Goal: Task Accomplishment & Management: Use online tool/utility

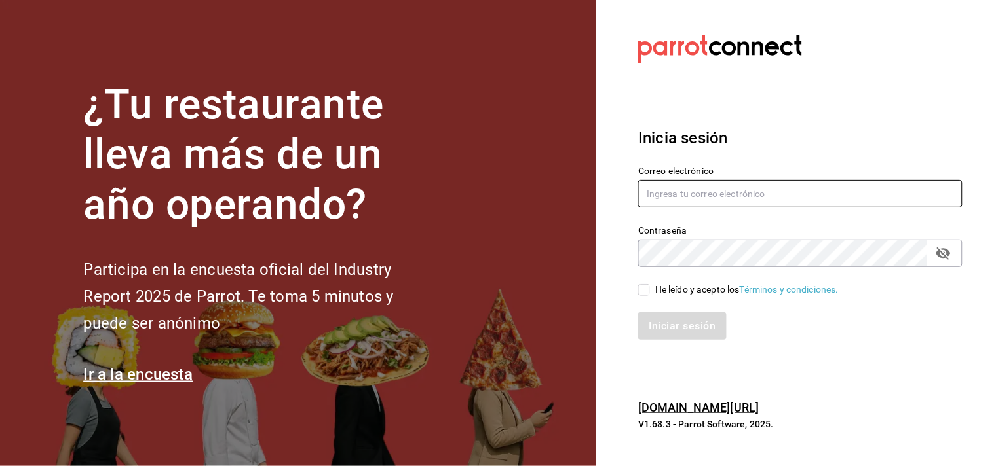
type input "[EMAIL_ADDRESS][DOMAIN_NAME]"
click at [640, 285] on input "He leído y acepto los Términos y condiciones." at bounding box center [644, 290] width 12 height 12
checkbox input "true"
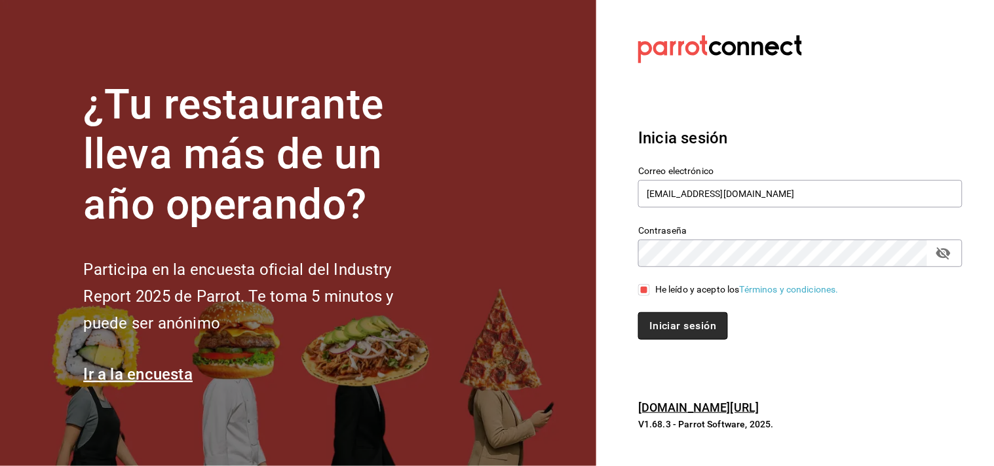
click at [664, 314] on button "Iniciar sesión" at bounding box center [682, 326] width 89 height 28
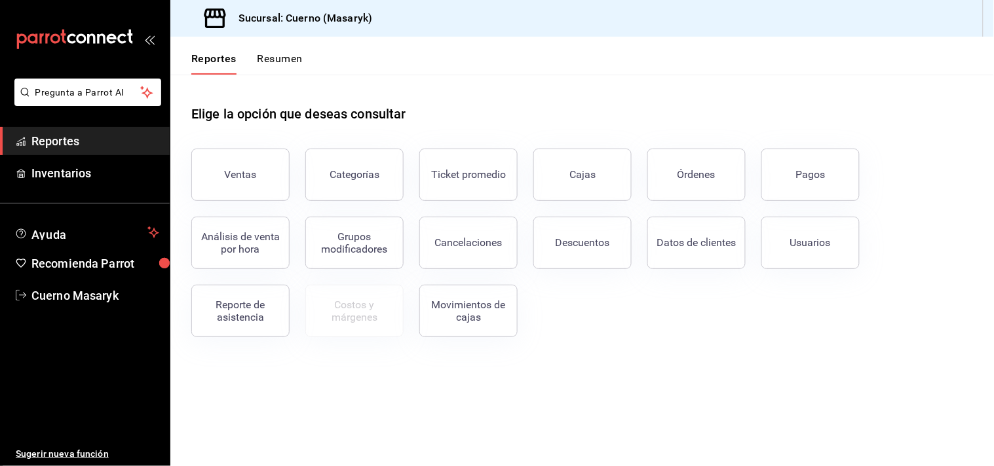
click at [812, 247] on div "Usuarios" at bounding box center [810, 242] width 41 height 12
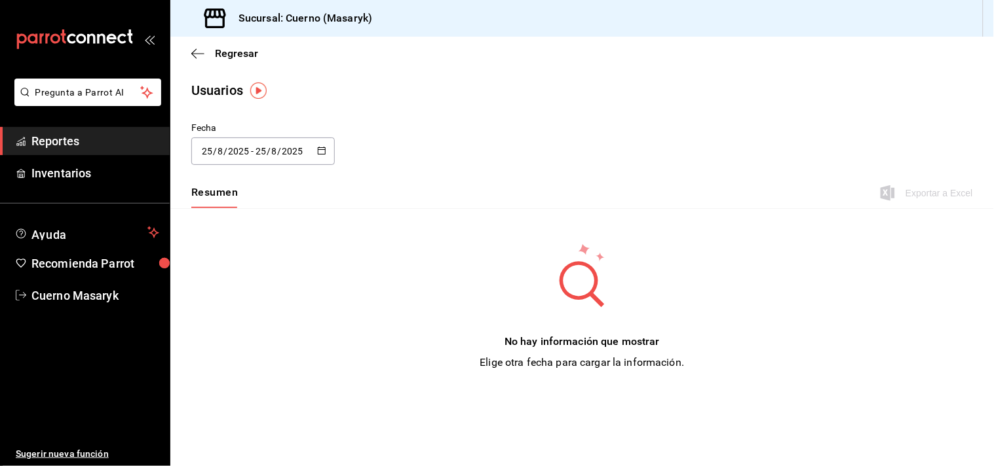
click at [313, 149] on div "2025-08-25 25 / 8 / 2025 - 2025-08-25 25 / 8 / 2025" at bounding box center [262, 152] width 143 height 28
click at [227, 342] on li "Rango de fechas" at bounding box center [253, 340] width 124 height 29
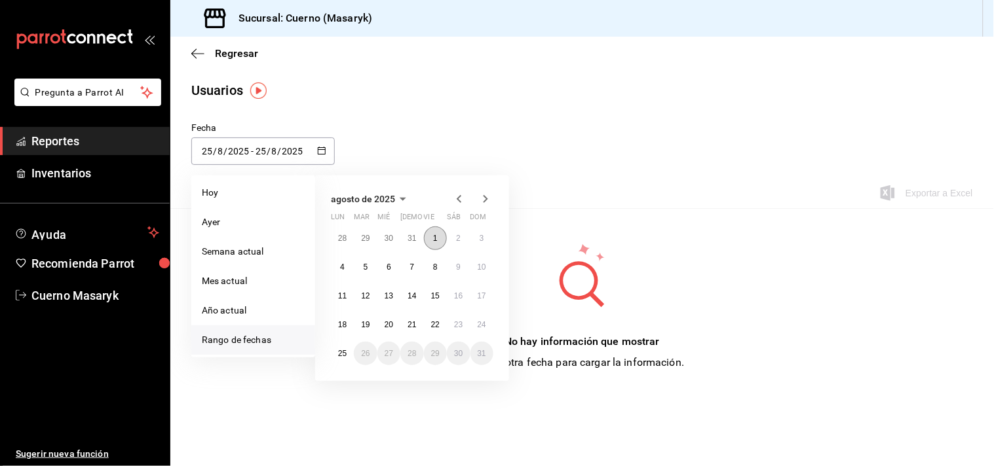
click at [440, 237] on button "1" at bounding box center [435, 239] width 23 height 24
click at [336, 357] on button "25" at bounding box center [342, 354] width 23 height 24
type input "2025-08-01"
type input "1"
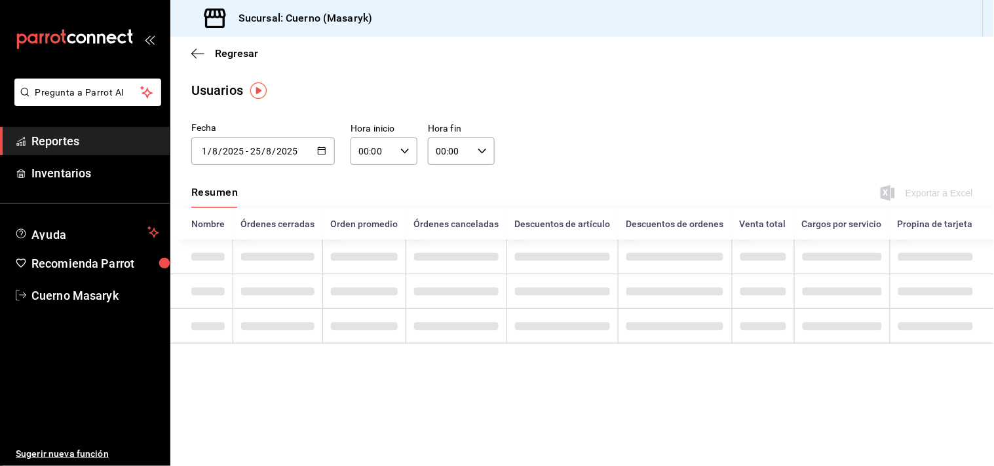
click at [409, 160] on div "00:00 Hora inicio" at bounding box center [383, 152] width 67 height 28
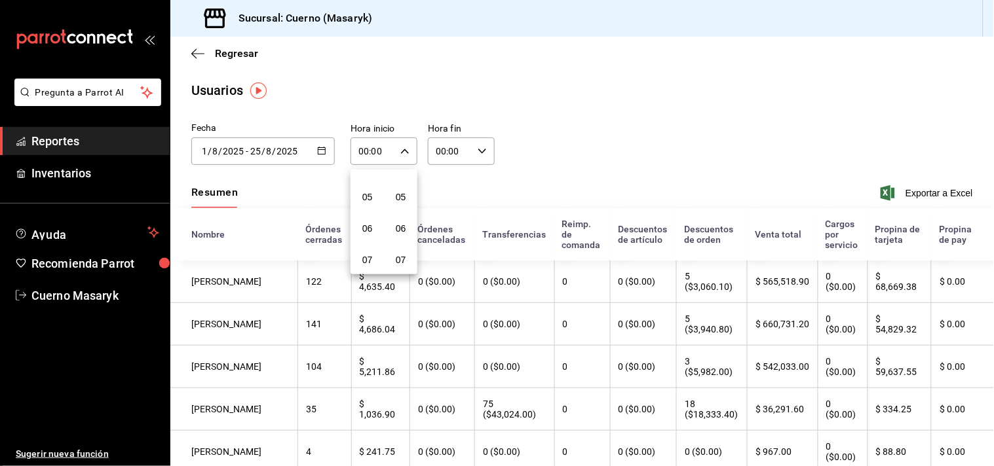
scroll to position [73, 0]
click at [362, 177] on span "02" at bounding box center [367, 175] width 12 height 10
click at [400, 198] on span "05" at bounding box center [400, 197] width 12 height 10
type input "02:05"
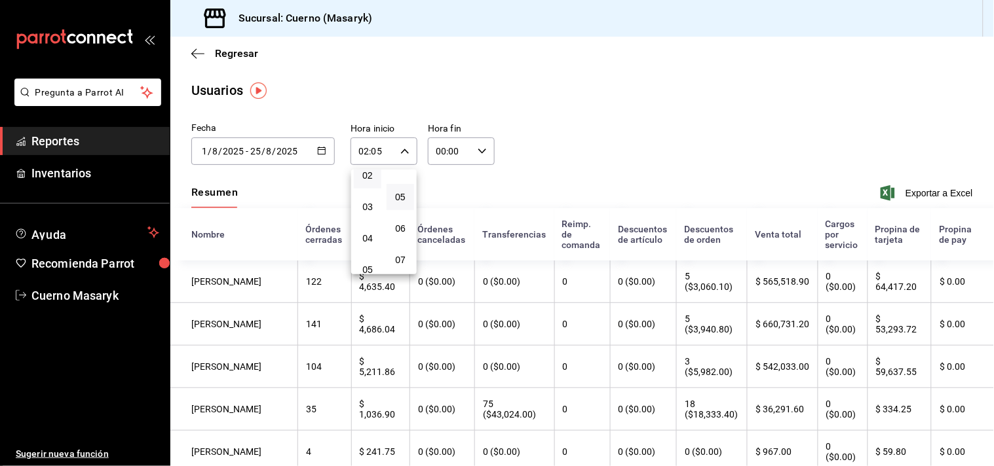
click at [478, 151] on div at bounding box center [497, 233] width 994 height 466
click at [485, 151] on div "00:00 Hora fin" at bounding box center [461, 152] width 67 height 28
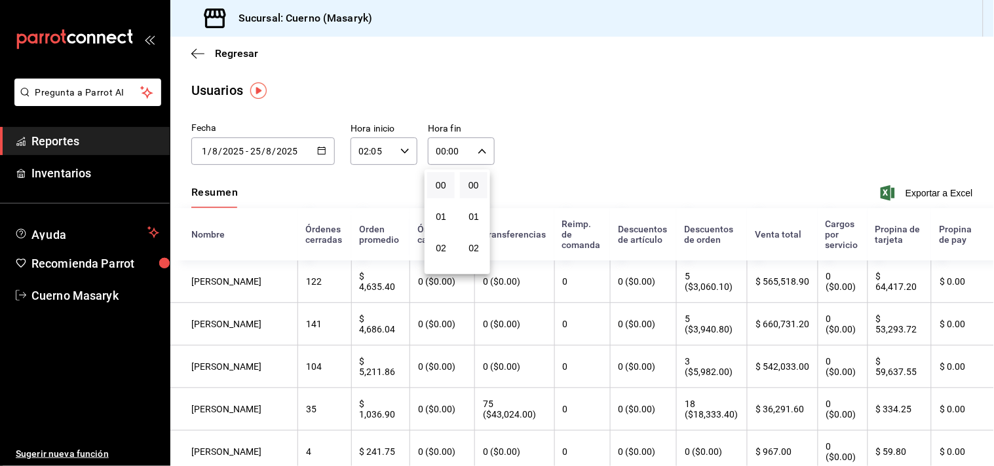
click at [557, 102] on div at bounding box center [497, 233] width 994 height 466
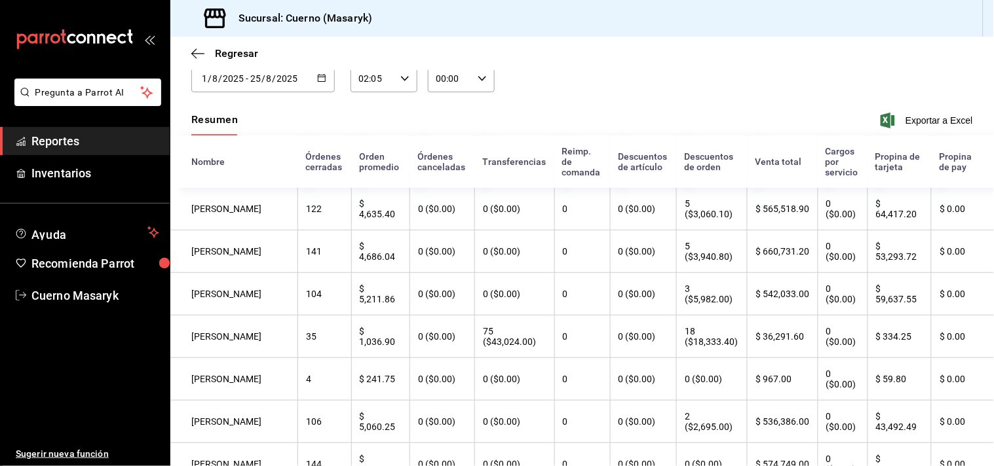
scroll to position [145, 0]
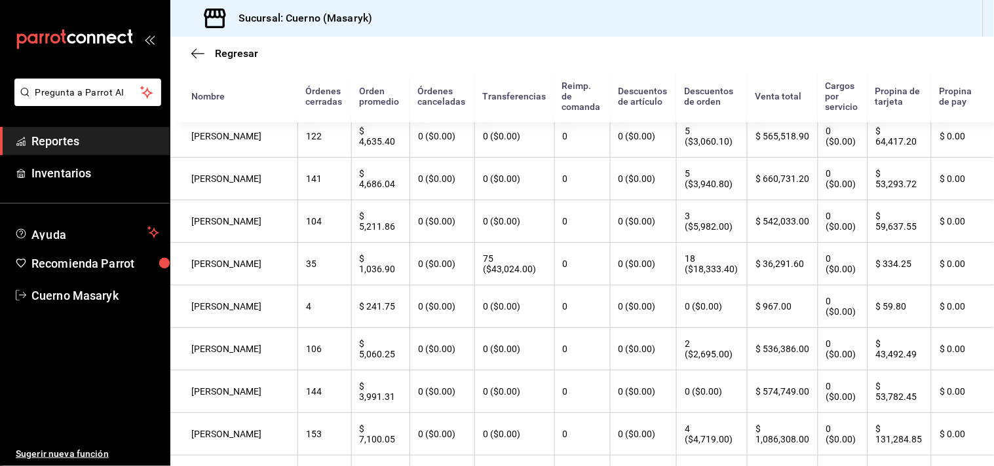
click at [757, 105] on th "Venta total" at bounding box center [782, 96] width 70 height 52
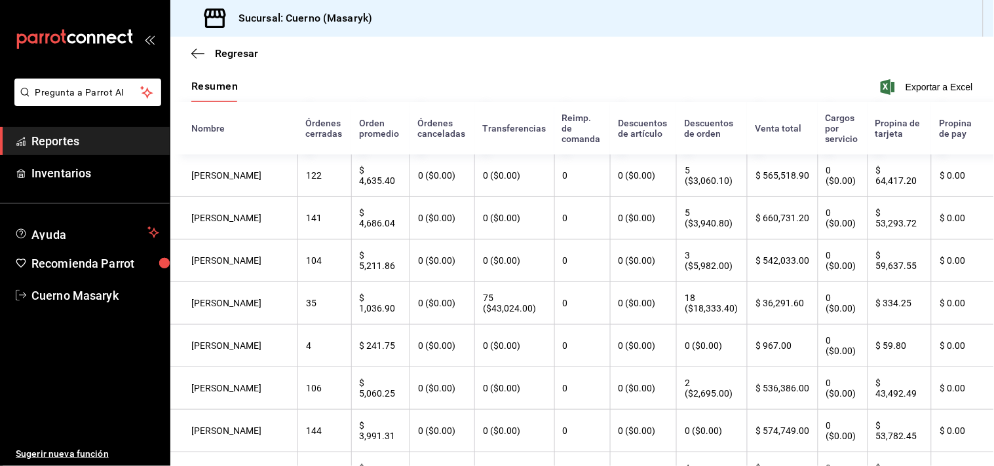
scroll to position [73, 0]
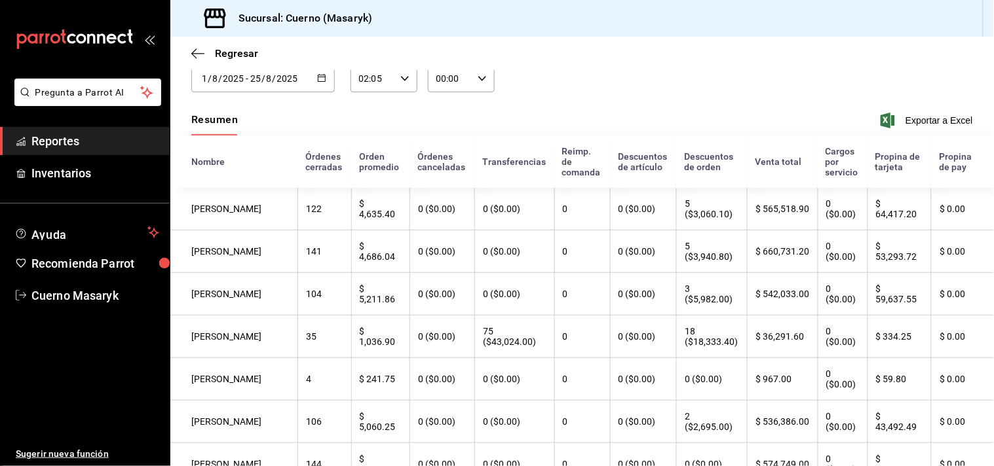
click at [229, 135] on span at bounding box center [214, 134] width 46 height 1
click at [201, 53] on icon "button" at bounding box center [197, 54] width 13 height 12
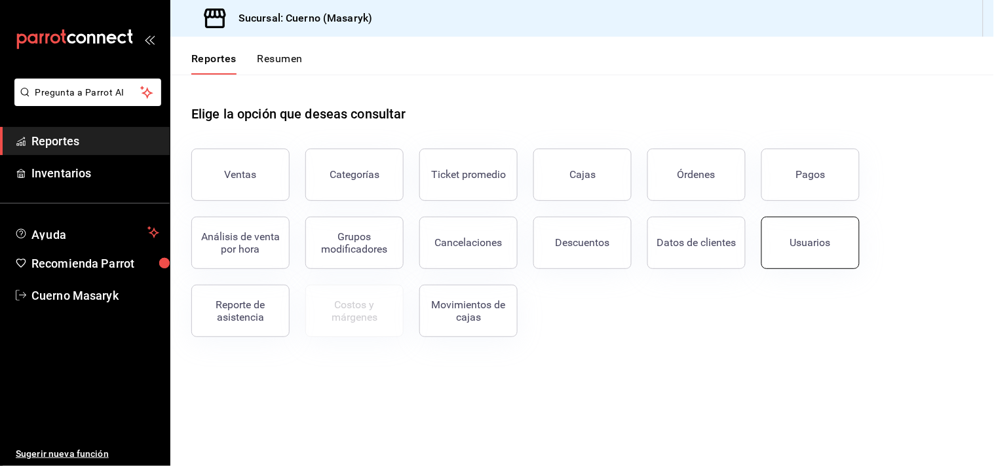
click at [827, 249] on div "Usuarios" at bounding box center [810, 242] width 41 height 12
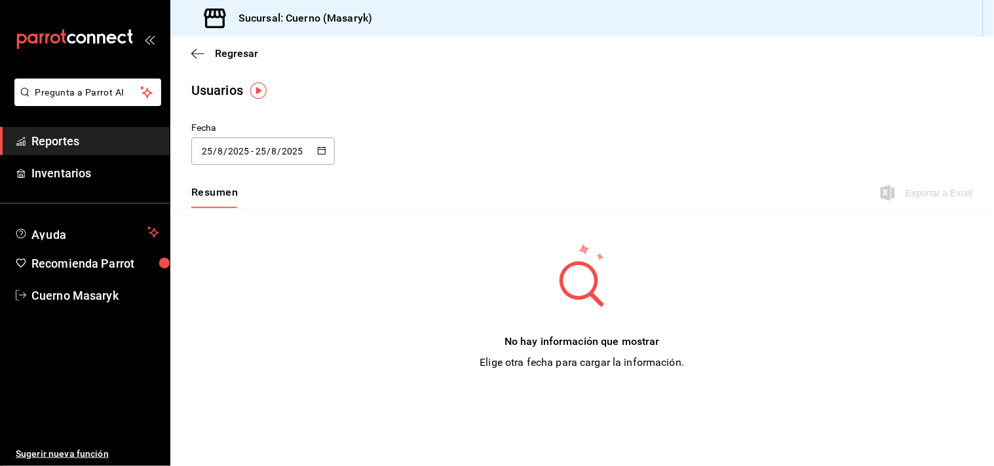
click at [309, 158] on div "2025-08-25 25 / 8 / 2025 - 2025-08-25 25 / 8 / 2025" at bounding box center [262, 152] width 143 height 28
click at [238, 342] on li "Rango de fechas" at bounding box center [253, 340] width 124 height 29
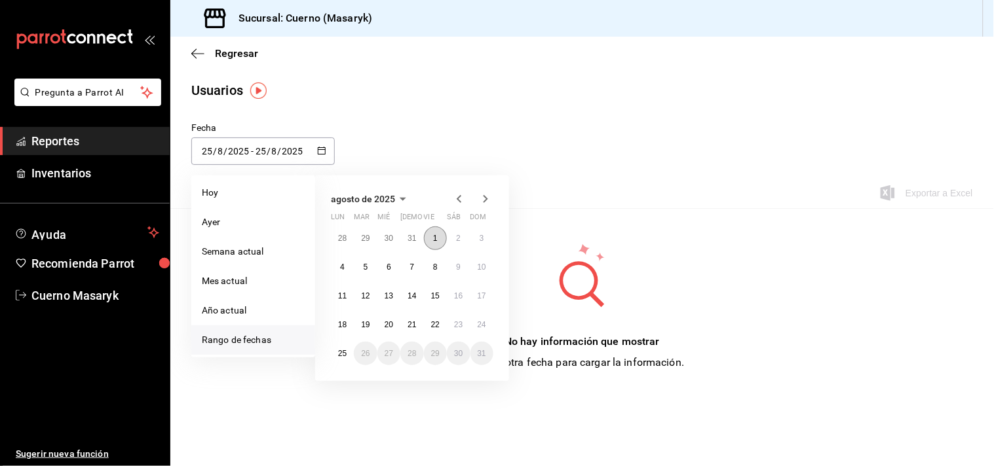
click at [434, 240] on abbr "1" at bounding box center [435, 238] width 5 height 9
click at [343, 352] on abbr "25" at bounding box center [342, 353] width 9 height 9
type input "2025-08-01"
type input "1"
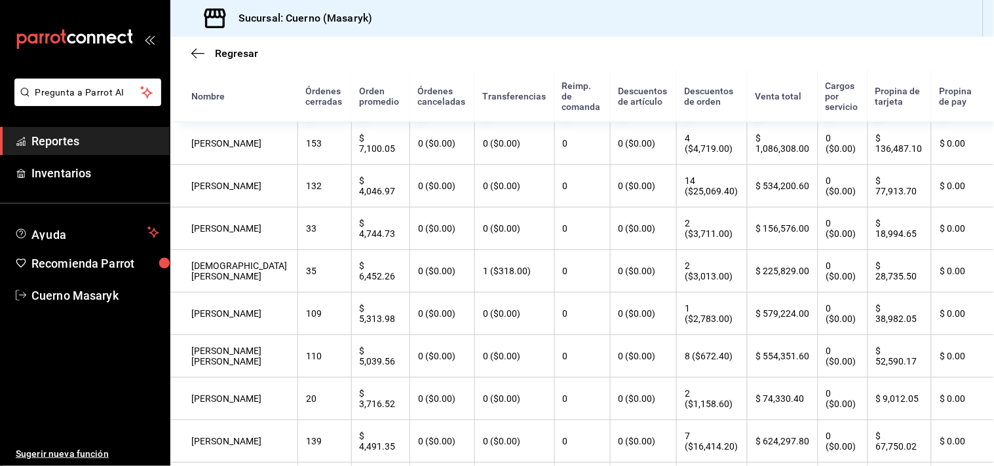
scroll to position [364, 0]
